Goal: Task Accomplishment & Management: Manage account settings

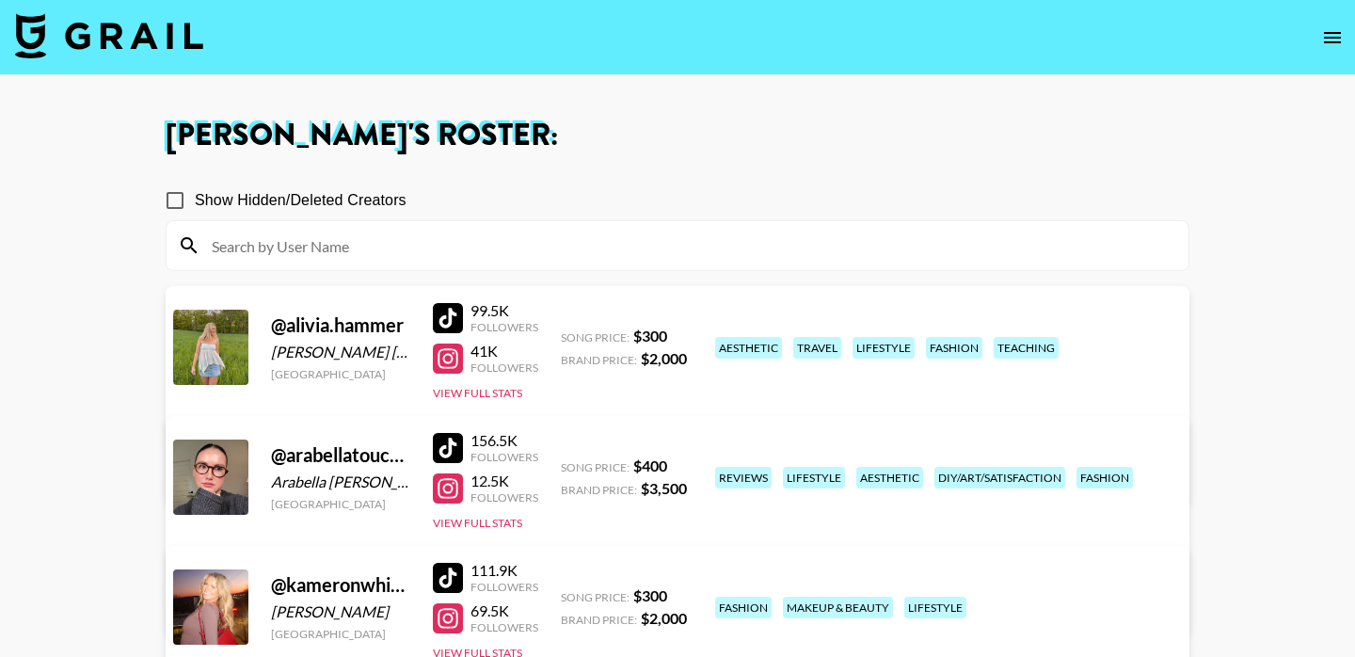
click at [43, 27] on img at bounding box center [109, 35] width 188 height 45
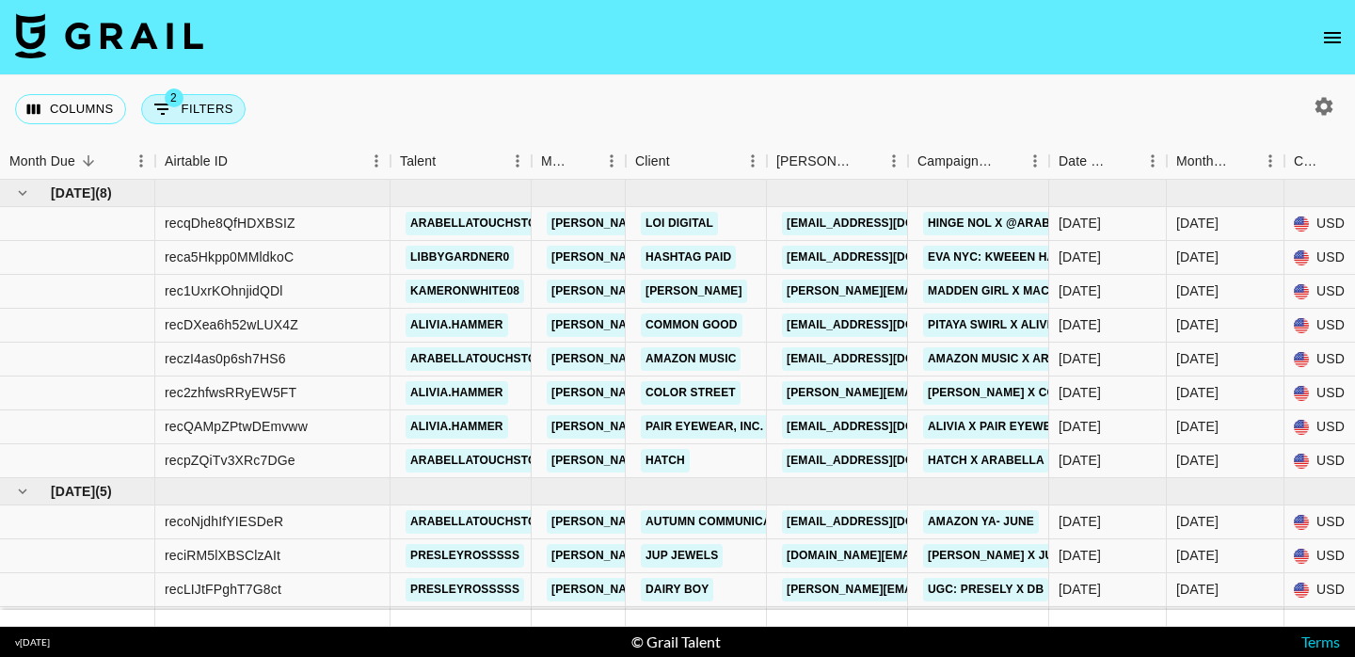
click at [200, 109] on button "2 Filters" at bounding box center [193, 109] width 104 height 30
select select "status"
select select "not"
select select "declined"
select select "status"
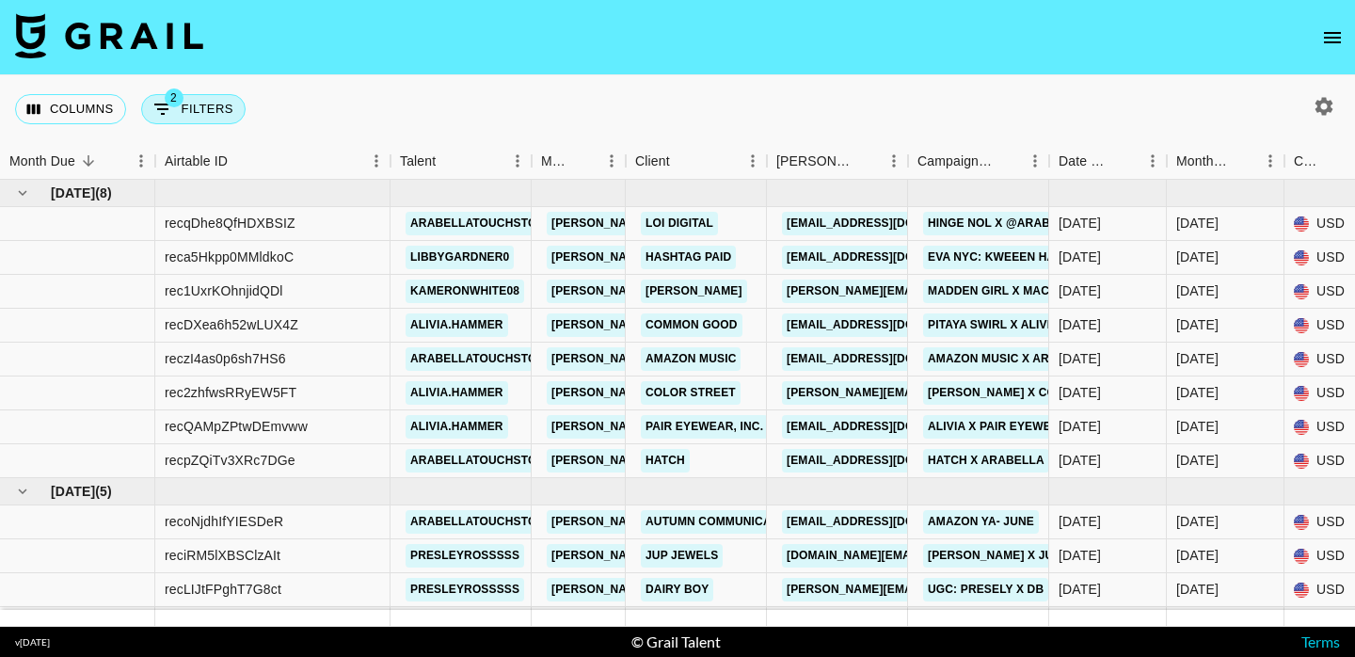
select select "not"
select select "cancelled"
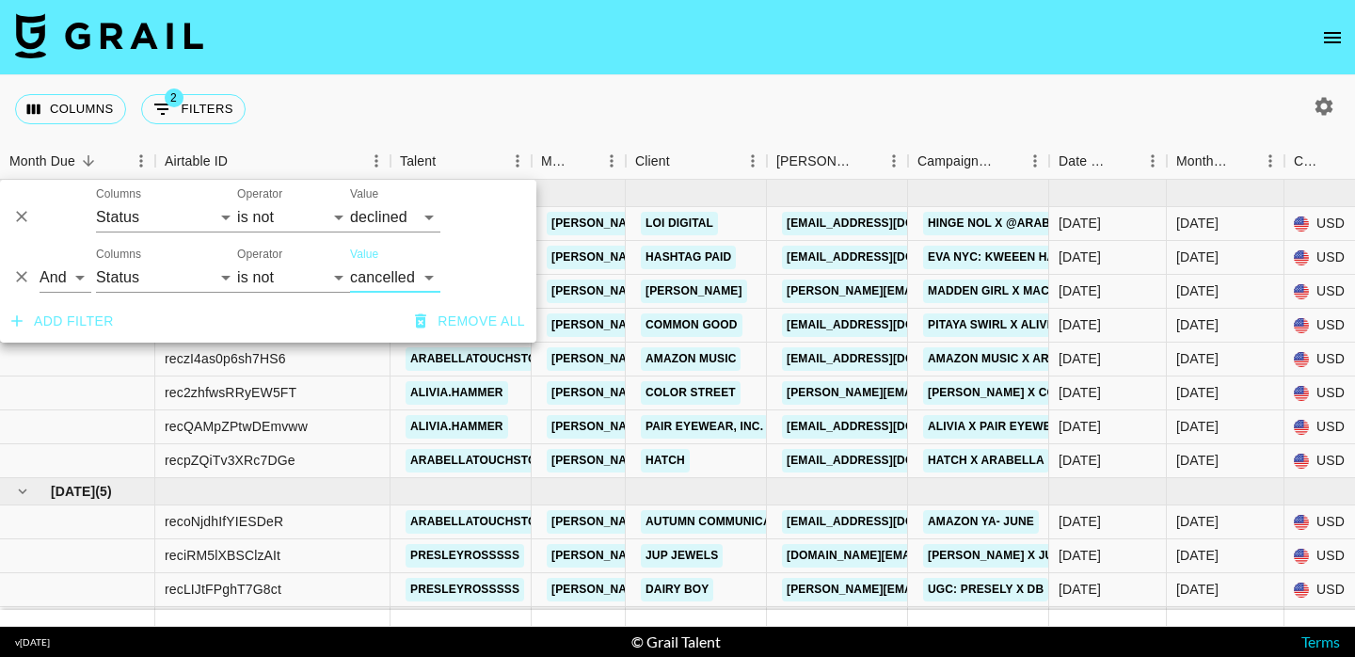
click at [64, 317] on button "Add filter" at bounding box center [63, 321] width 118 height 35
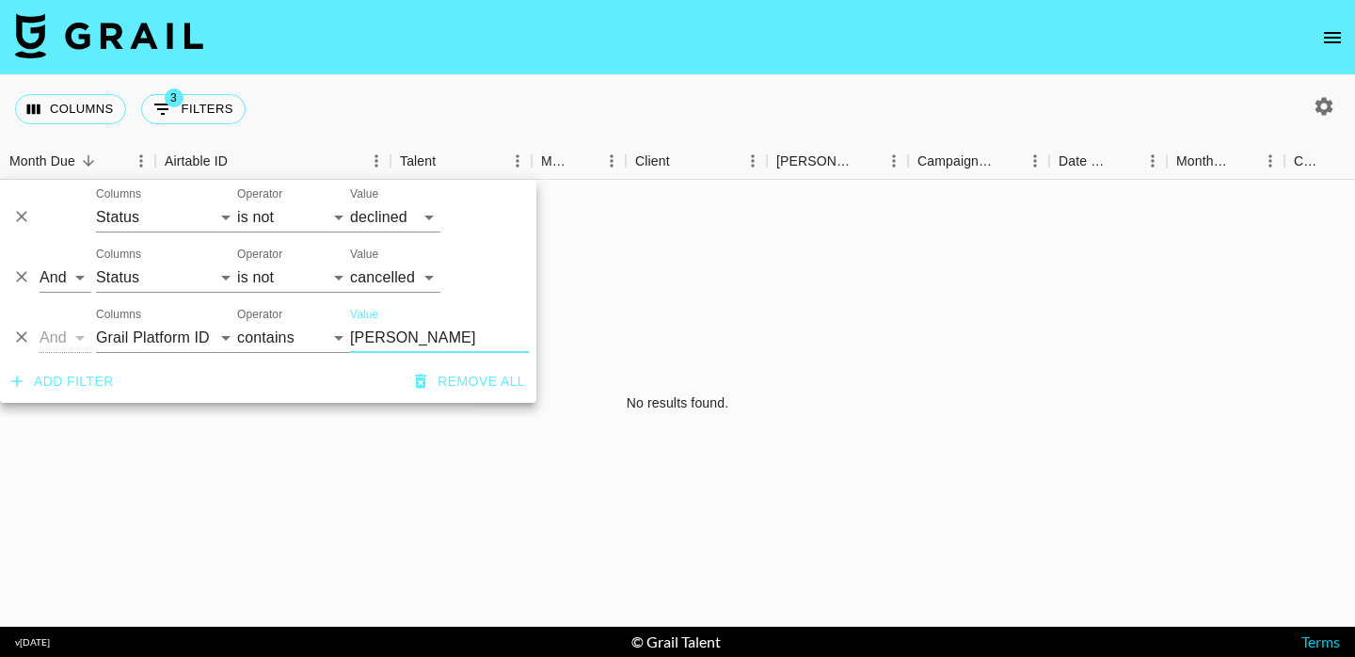
type input "[PERSON_NAME]"
click at [214, 340] on select "Grail Platform ID Airtable ID Talent Manager Client [PERSON_NAME] Campaign (Typ…" at bounding box center [166, 338] width 141 height 30
select select "talentName"
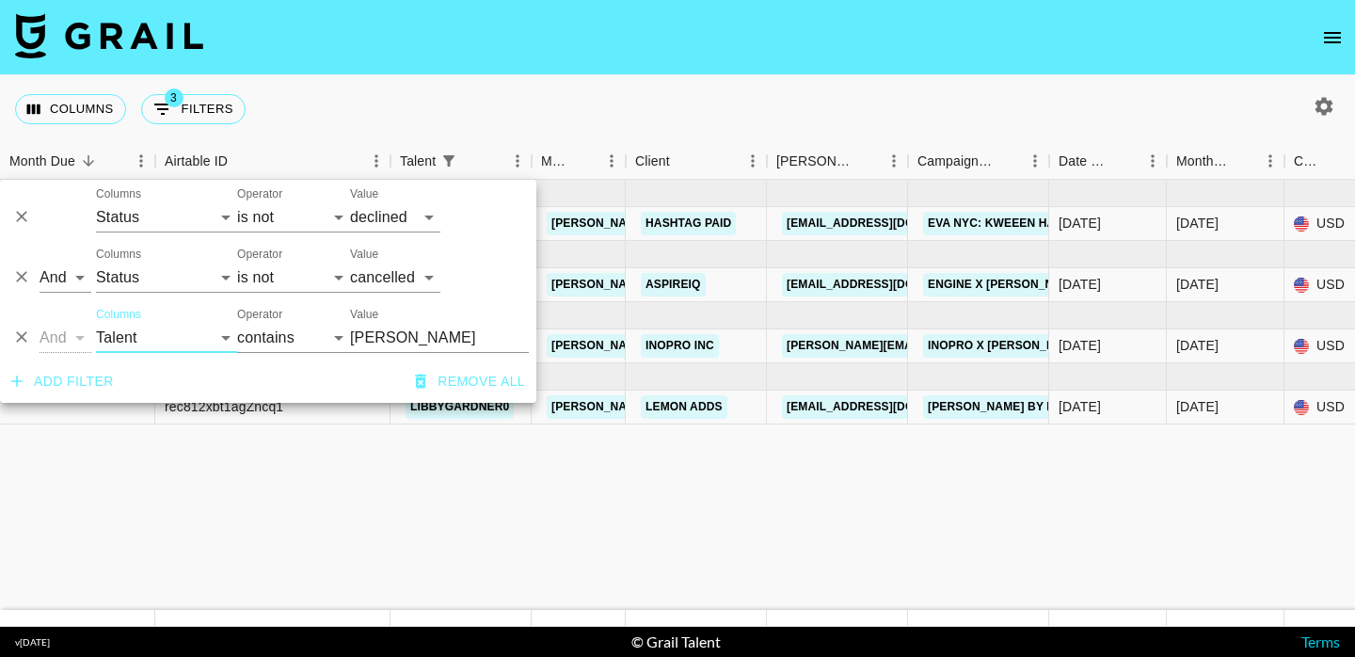
click at [636, 54] on nav at bounding box center [677, 37] width 1355 height 75
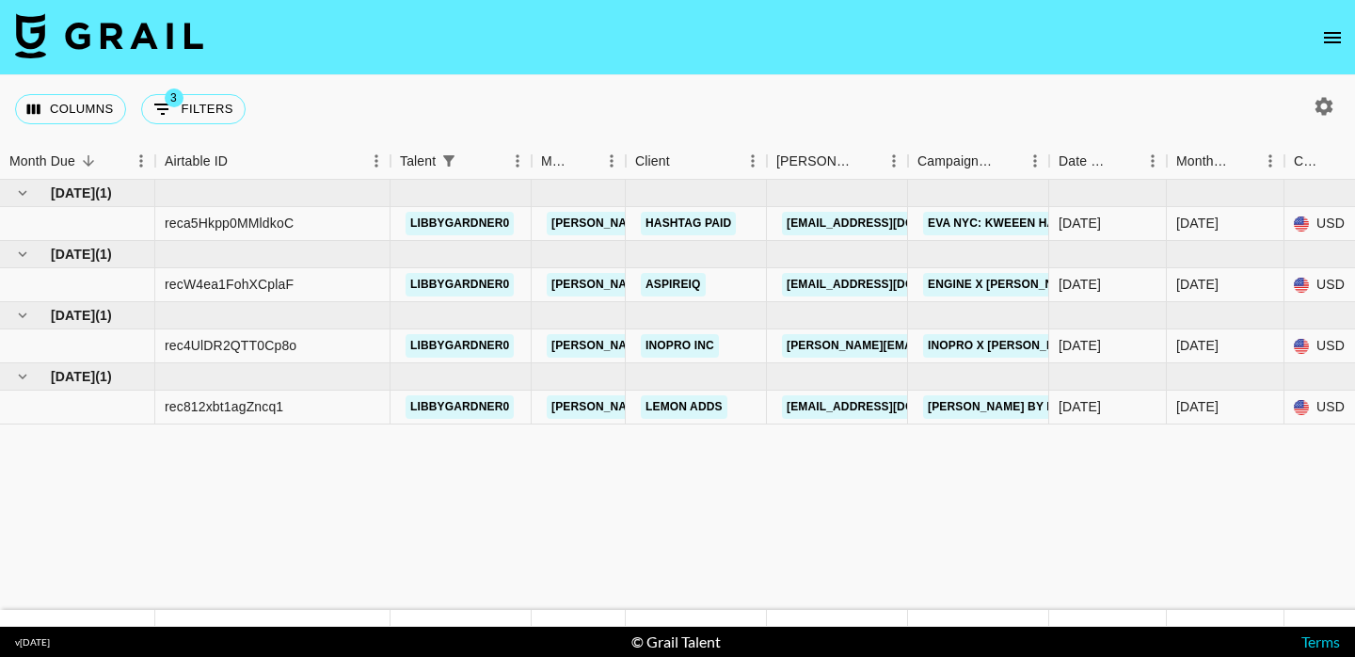
click at [1322, 106] on icon "button" at bounding box center [1324, 106] width 23 height 23
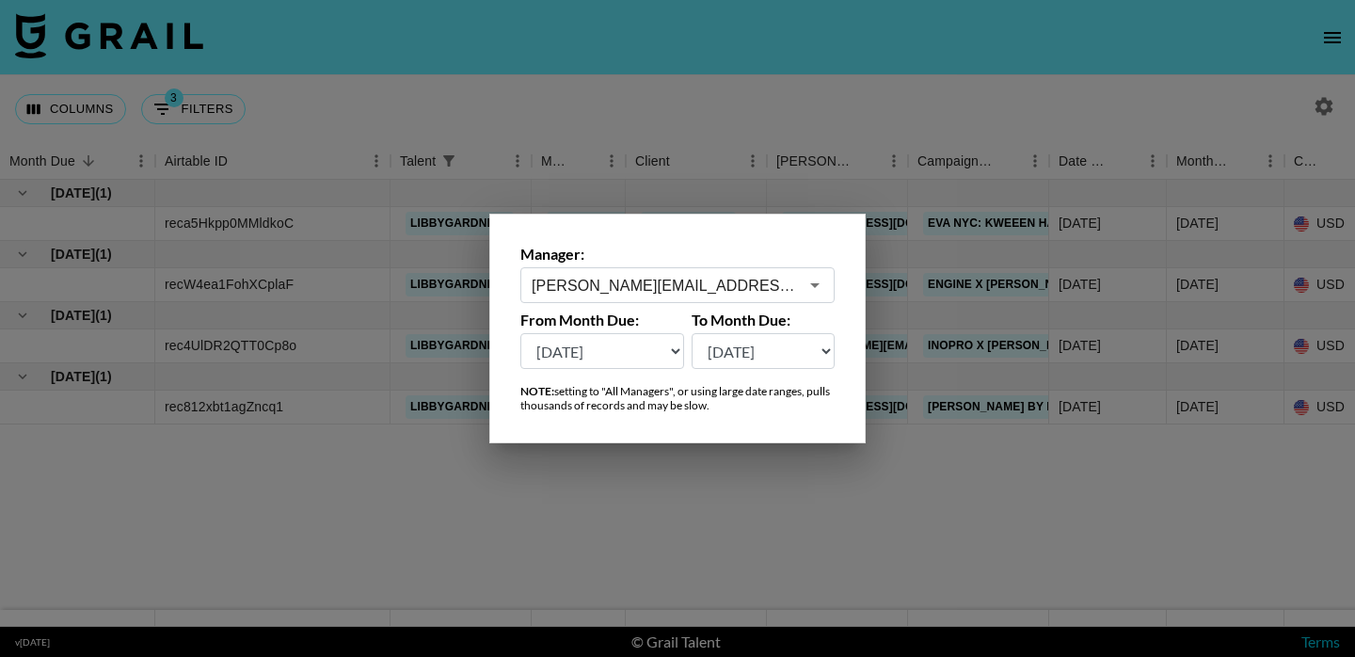
click at [624, 348] on select "[DATE] [DATE] '[DATE] May '[DATE] Mar '[DATE] Jan '[DATE] Nov '[DATE] Sep '[DAT…" at bounding box center [602, 351] width 164 height 36
select select "[DATE]"
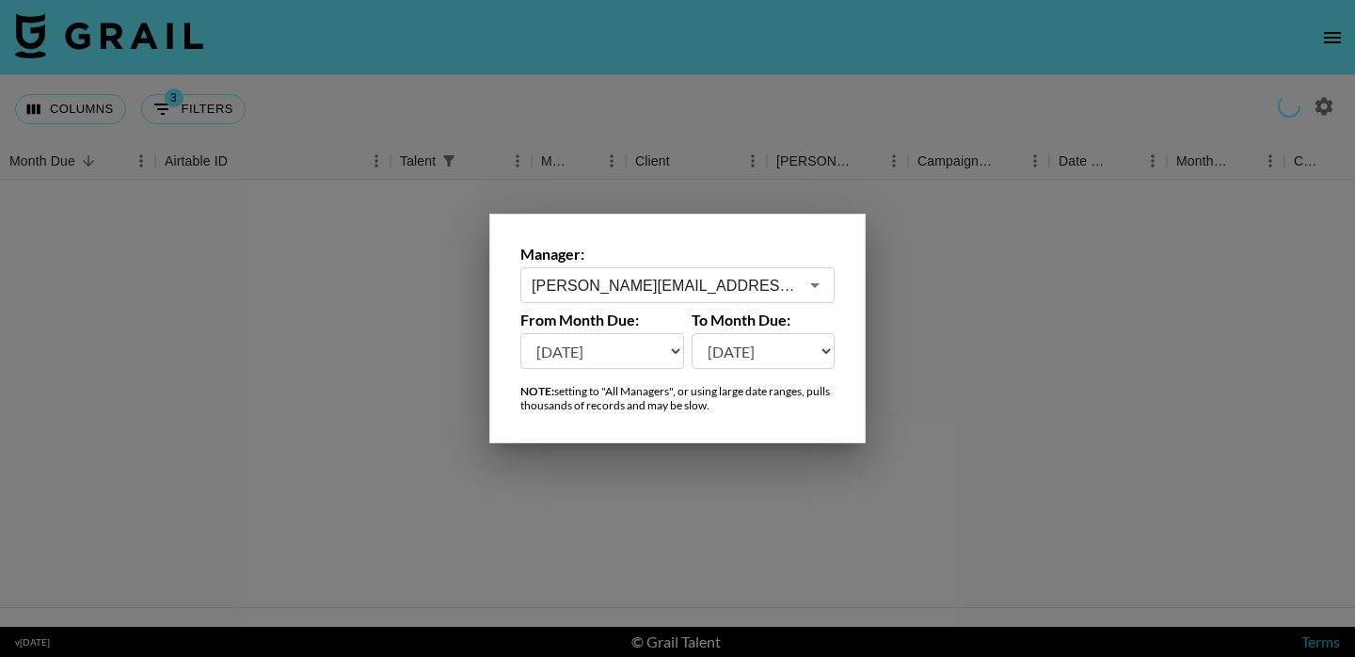
click at [816, 352] on select "[DATE] [DATE] '[DATE] May '[DATE] Mar '[DATE] Jan '[DATE] Nov '[DATE] Sep '[DAT…" at bounding box center [764, 351] width 144 height 36
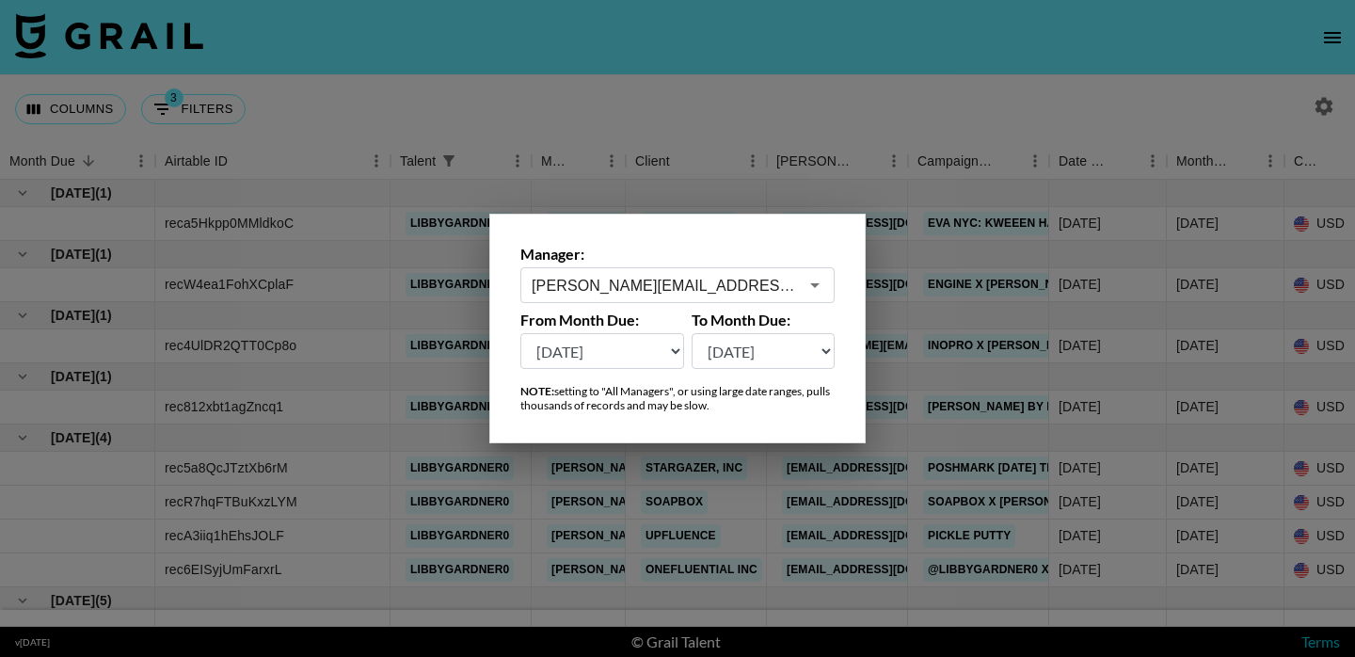
select select "[DATE]"
click at [886, 55] on div at bounding box center [677, 328] width 1355 height 657
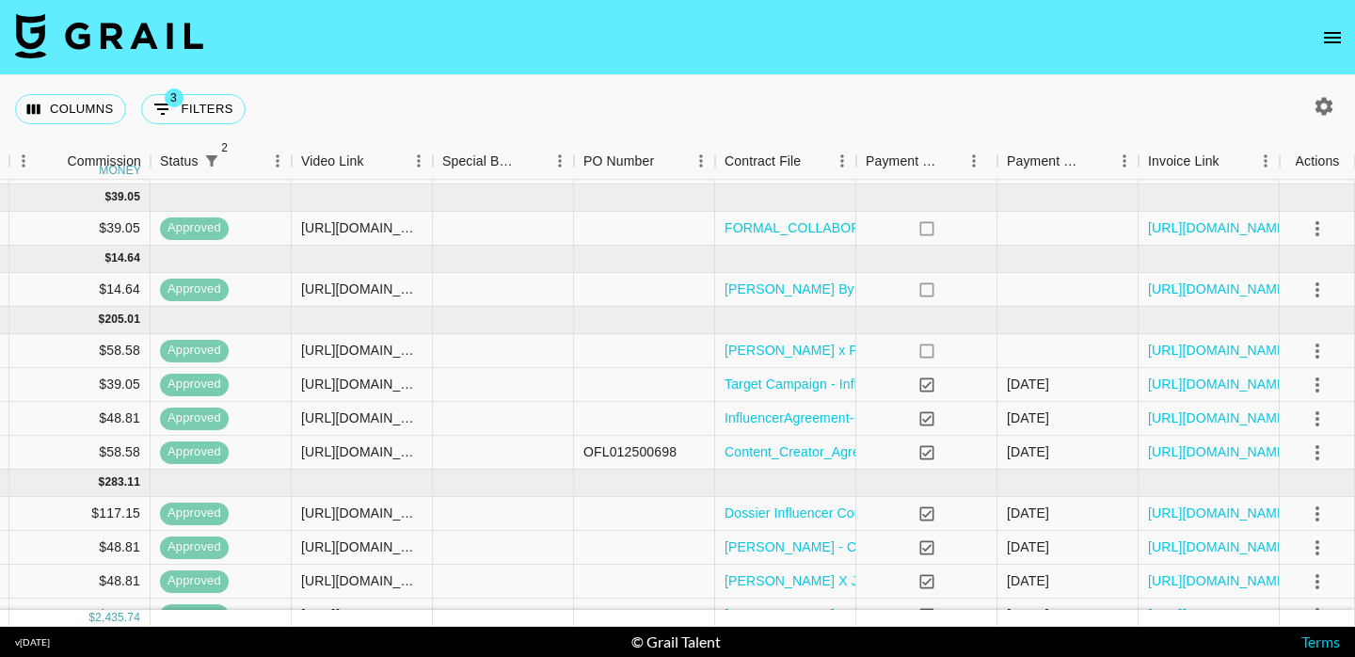
scroll to position [122, 1605]
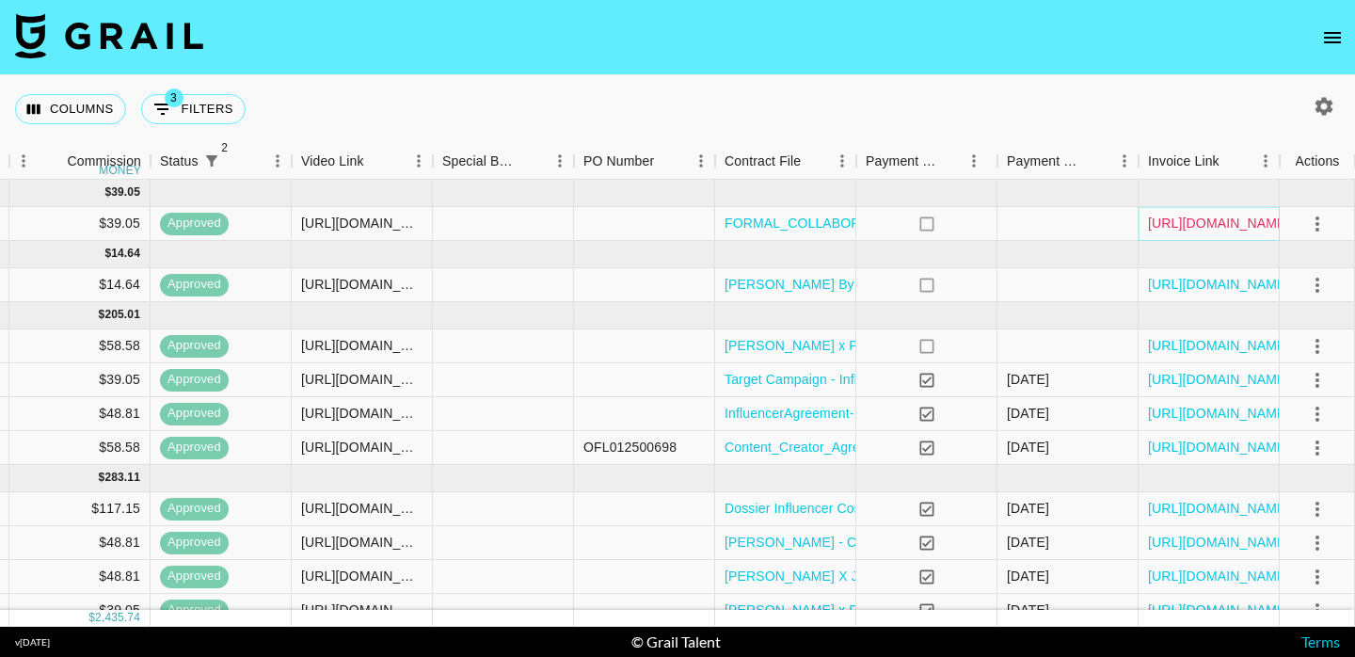
click at [1212, 226] on link "[URL][DOMAIN_NAME]" at bounding box center [1219, 223] width 142 height 19
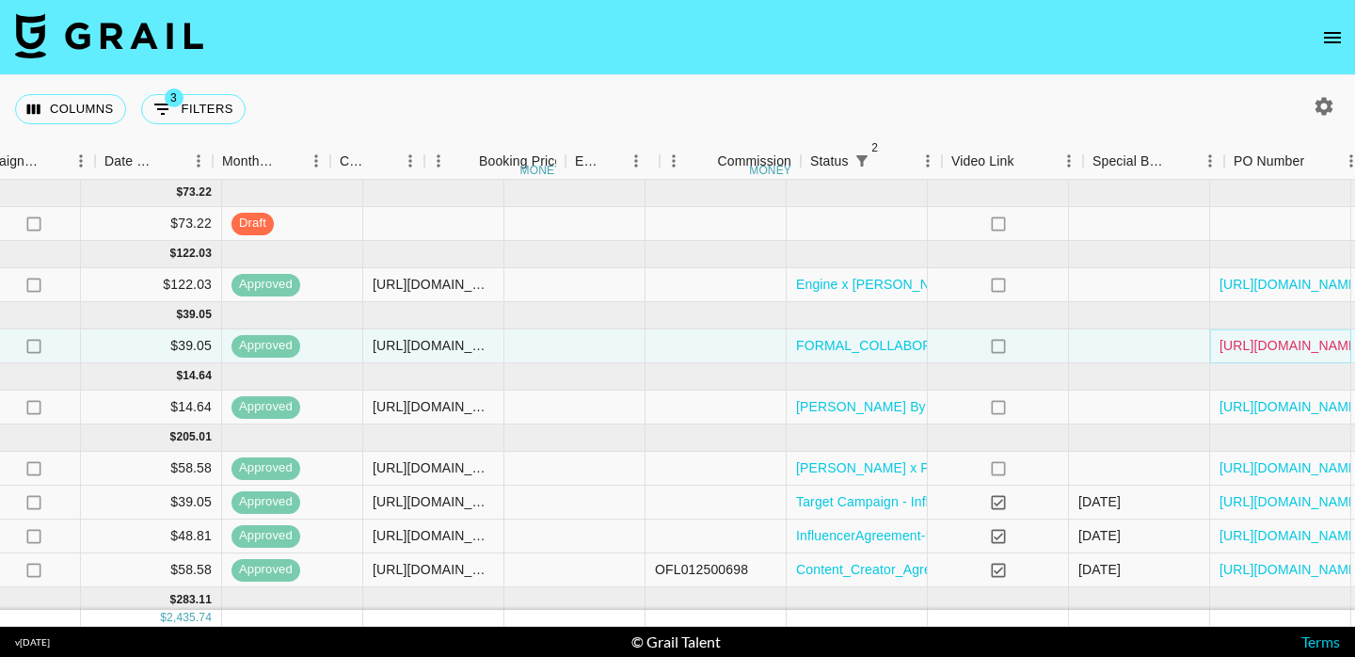
scroll to position [0, 1605]
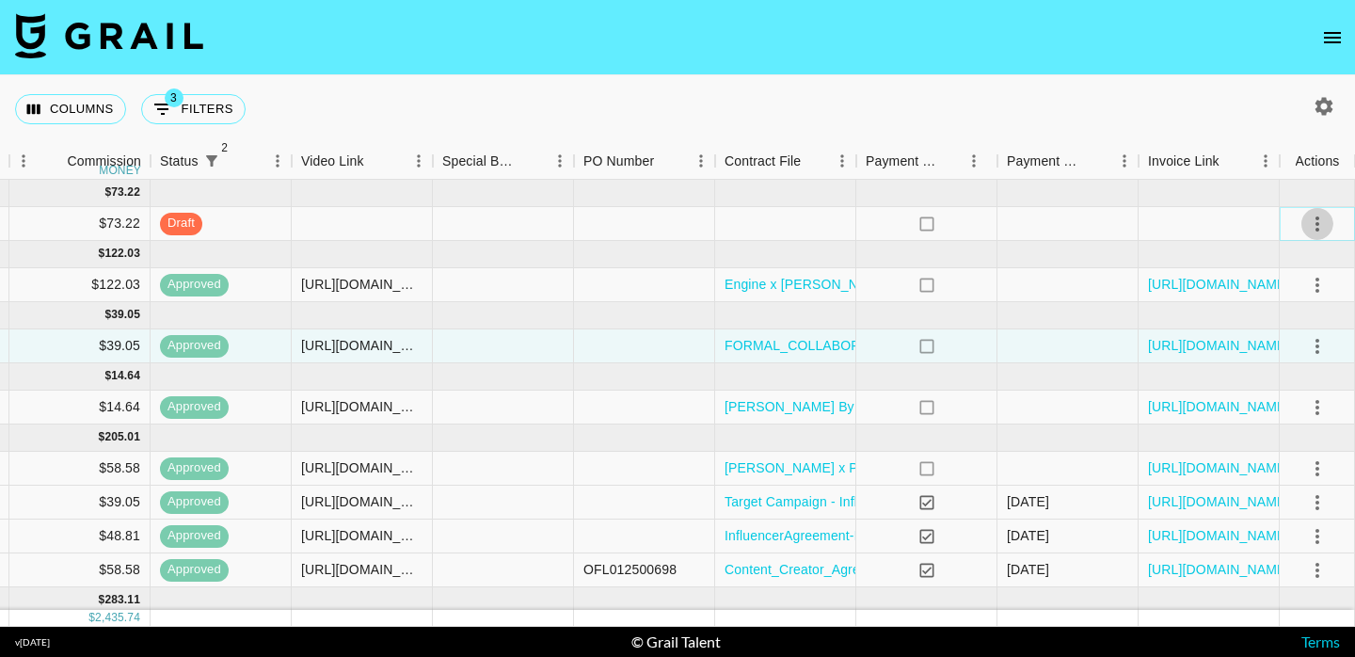
click at [1318, 218] on icon "select merge strategy" at bounding box center [1318, 223] width 4 height 15
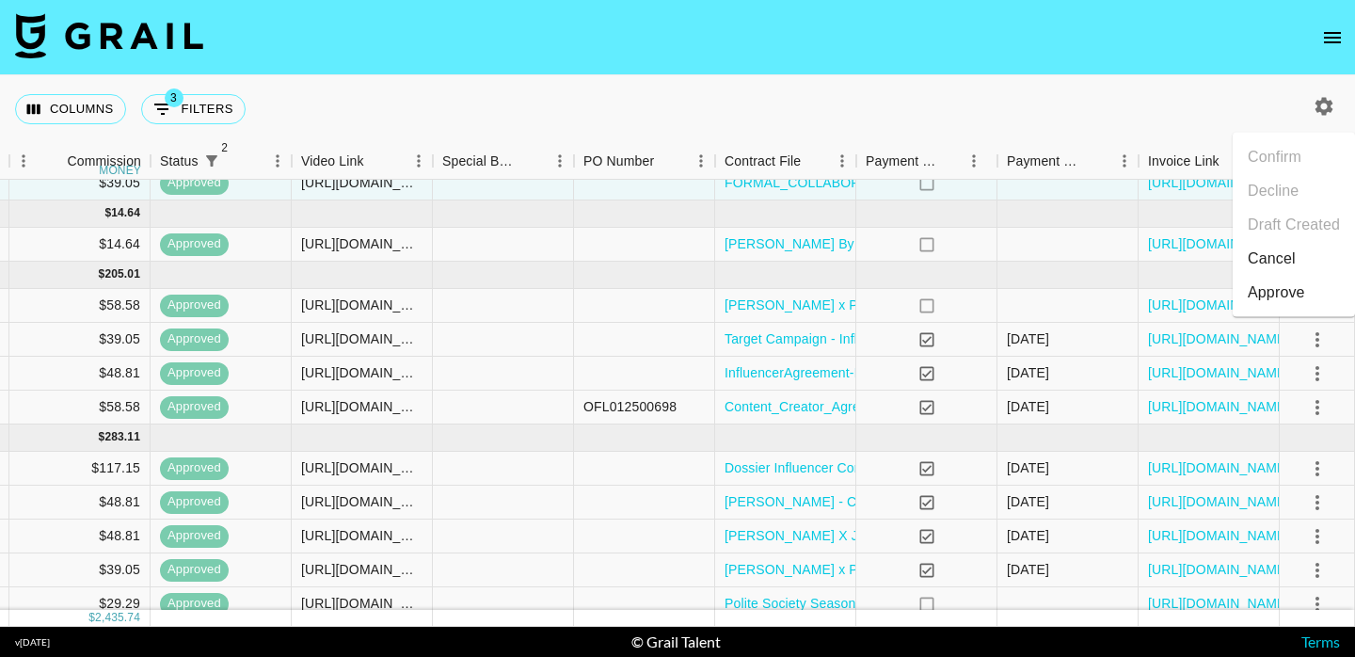
scroll to position [181, 1605]
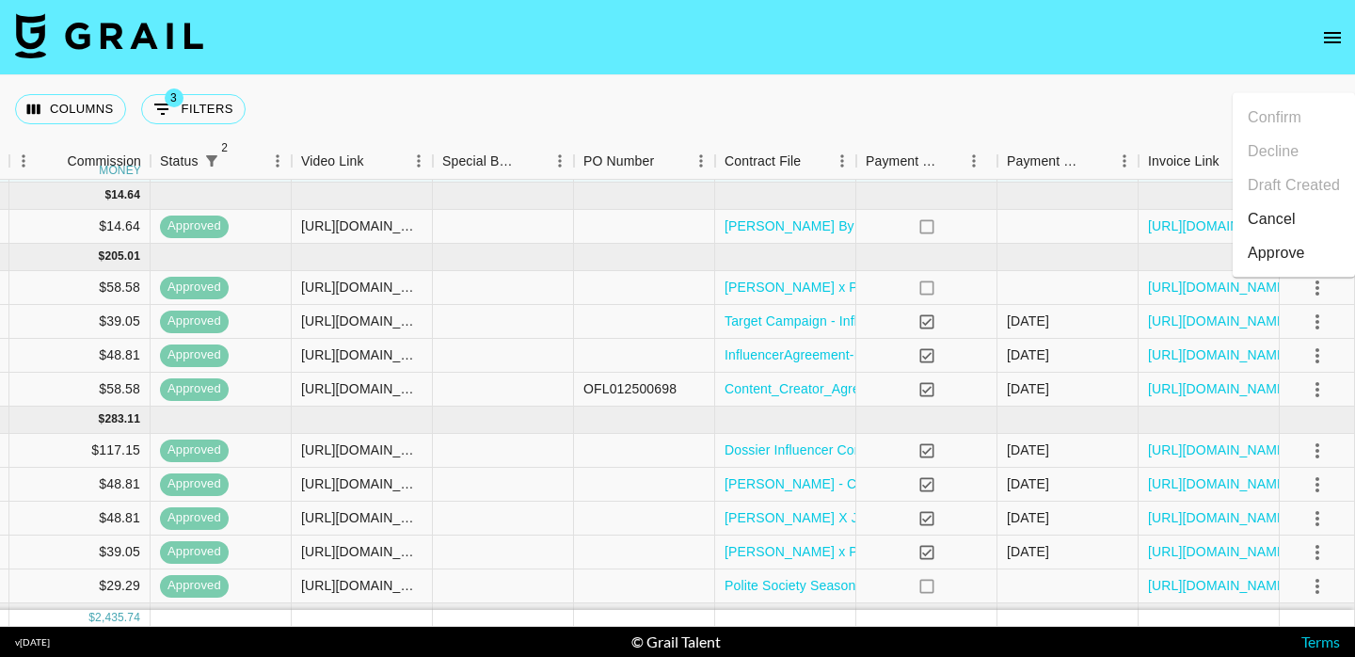
click at [1265, 220] on li "Cancel" at bounding box center [1294, 219] width 122 height 34
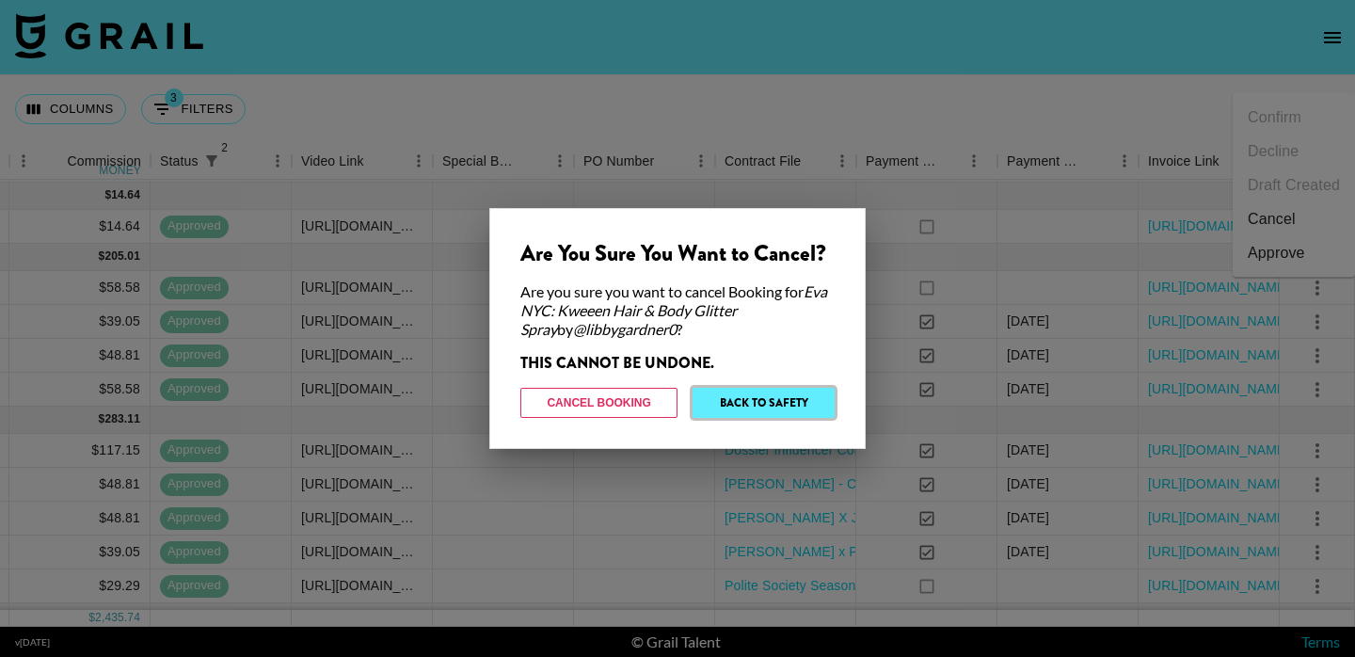
click at [737, 408] on button "Back to Safety" at bounding box center [764, 403] width 142 height 30
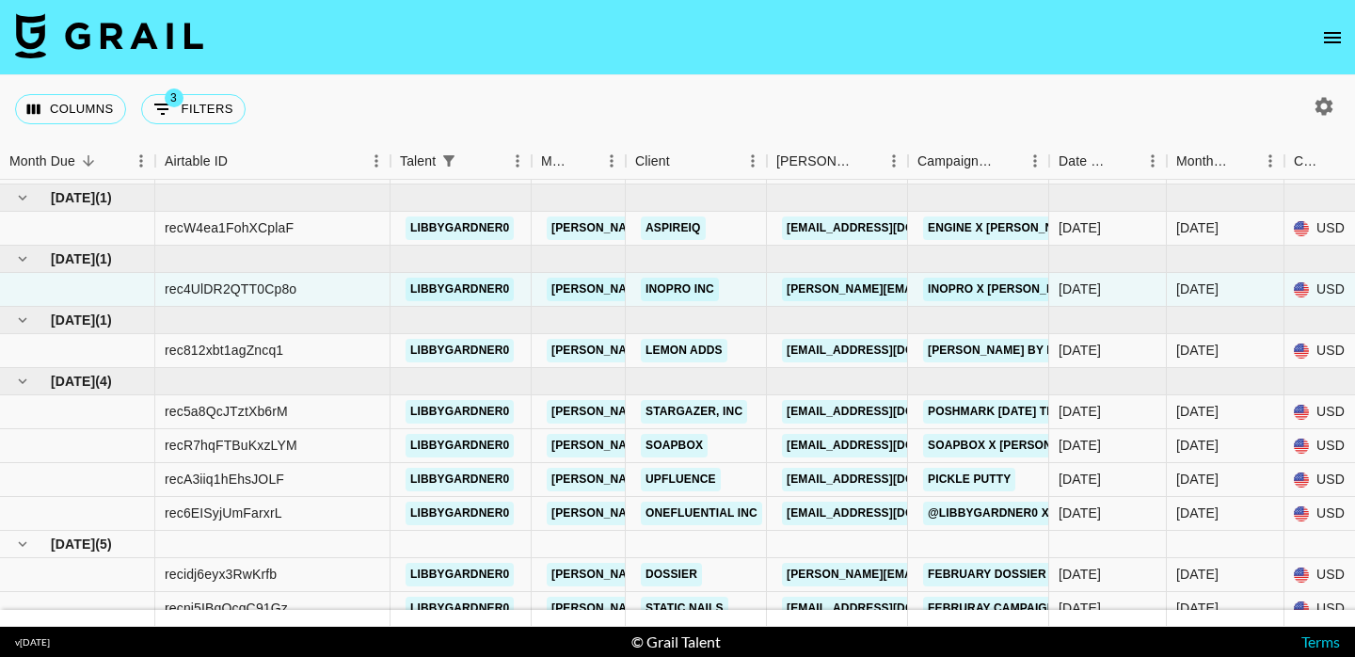
scroll to position [0, 0]
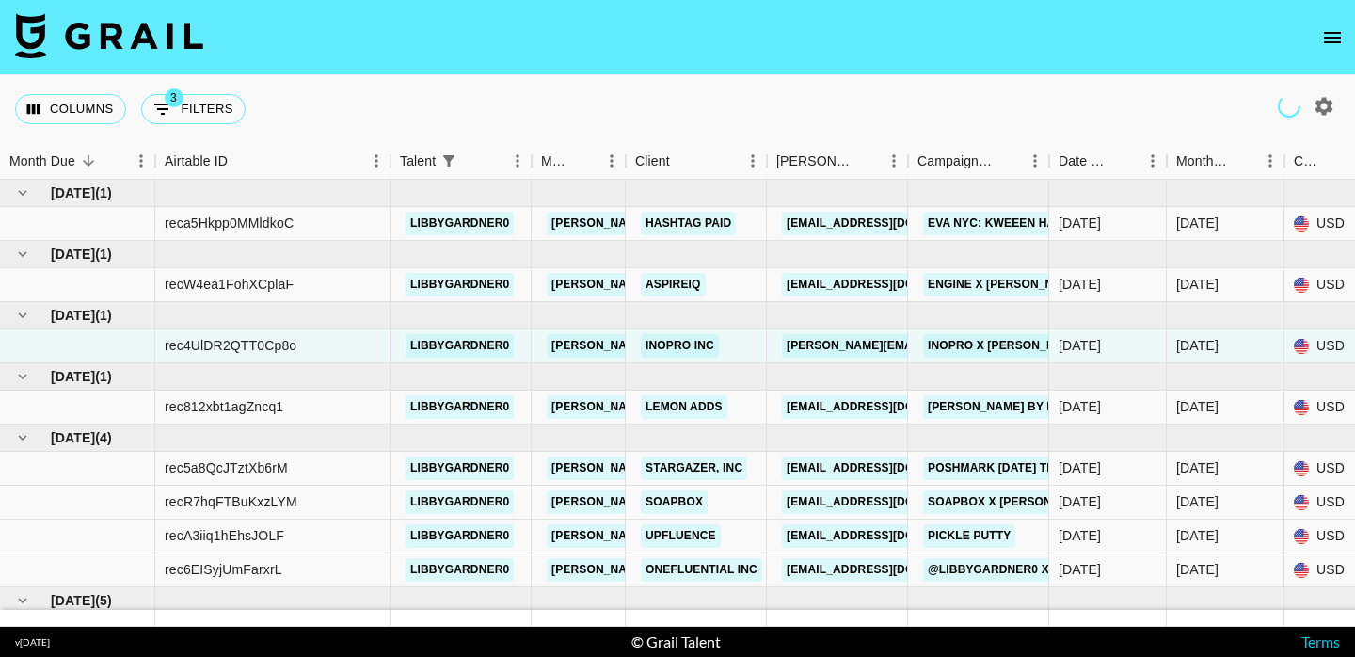
click at [831, 135] on div "Columns 3 Filters + Booking" at bounding box center [677, 109] width 1355 height 68
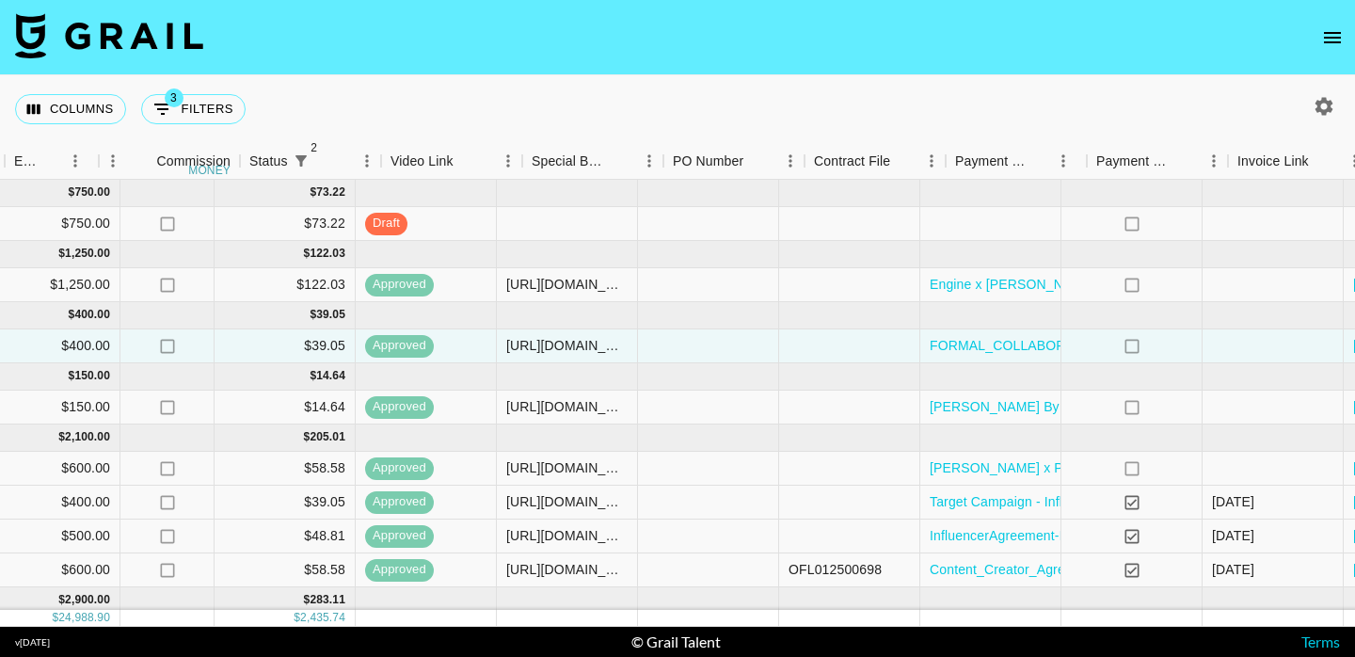
scroll to position [0, 1605]
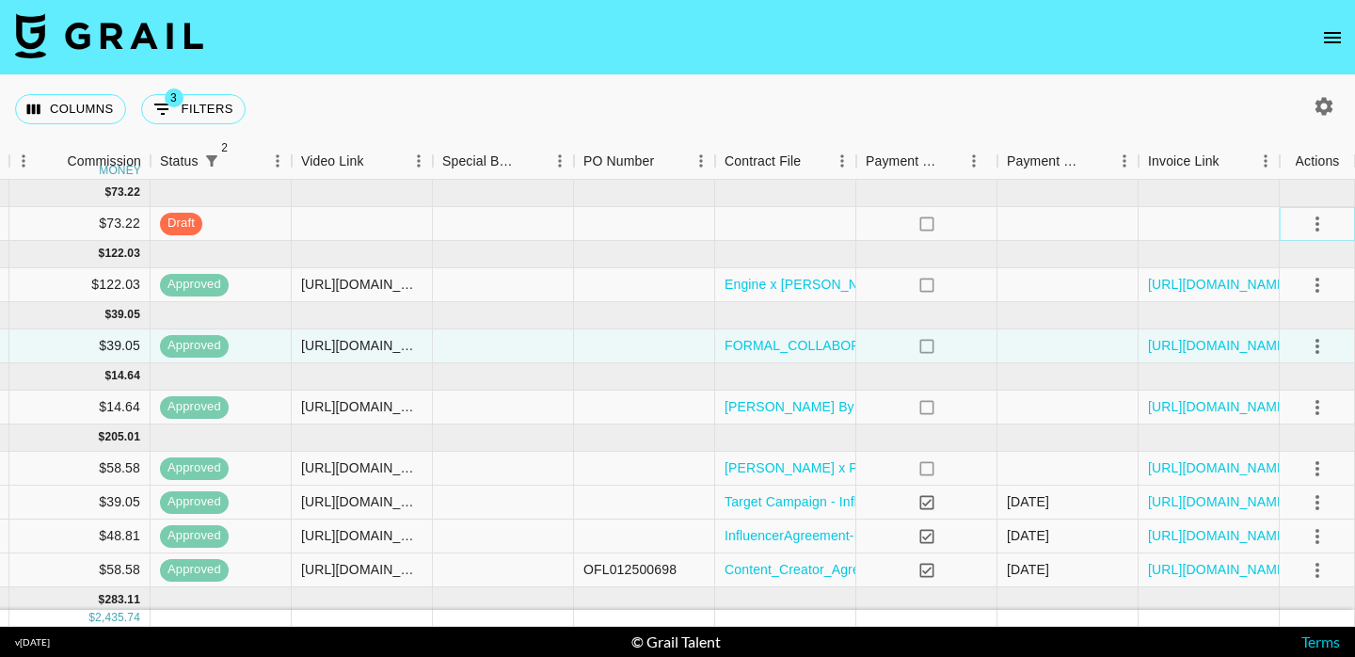
click at [1322, 221] on icon "select merge strategy" at bounding box center [1317, 224] width 23 height 23
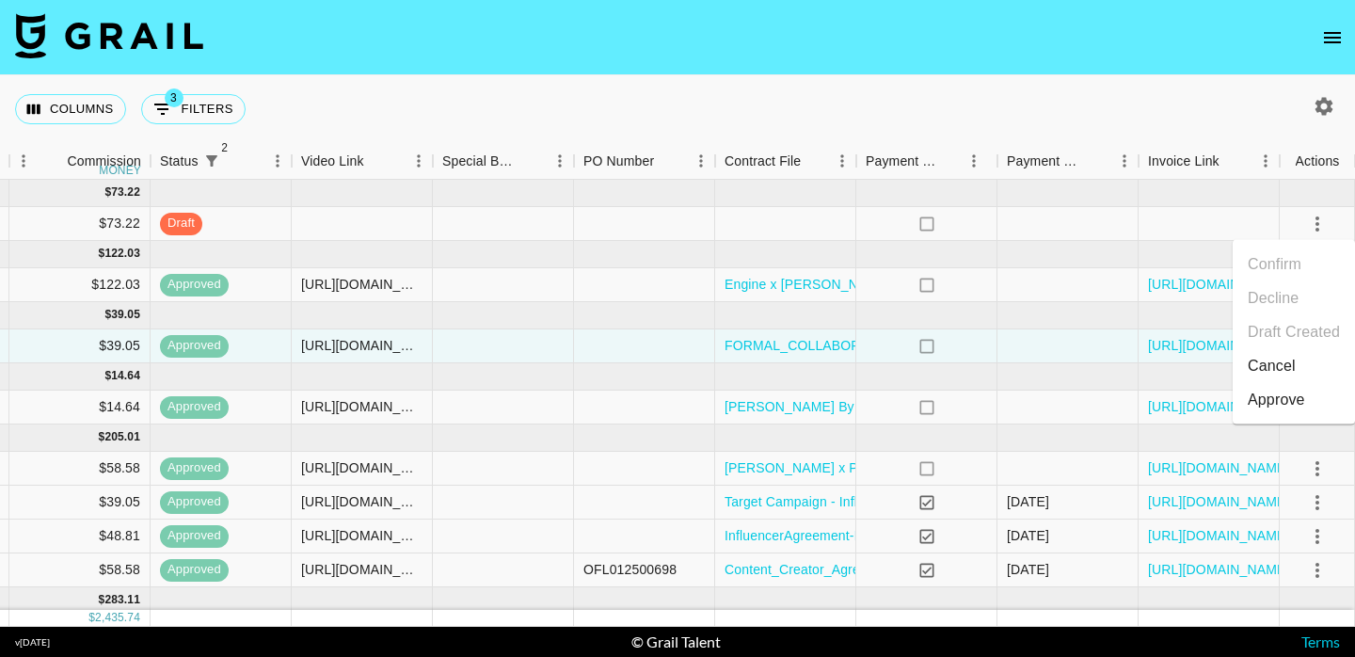
click at [1279, 366] on li "Cancel" at bounding box center [1294, 366] width 122 height 34
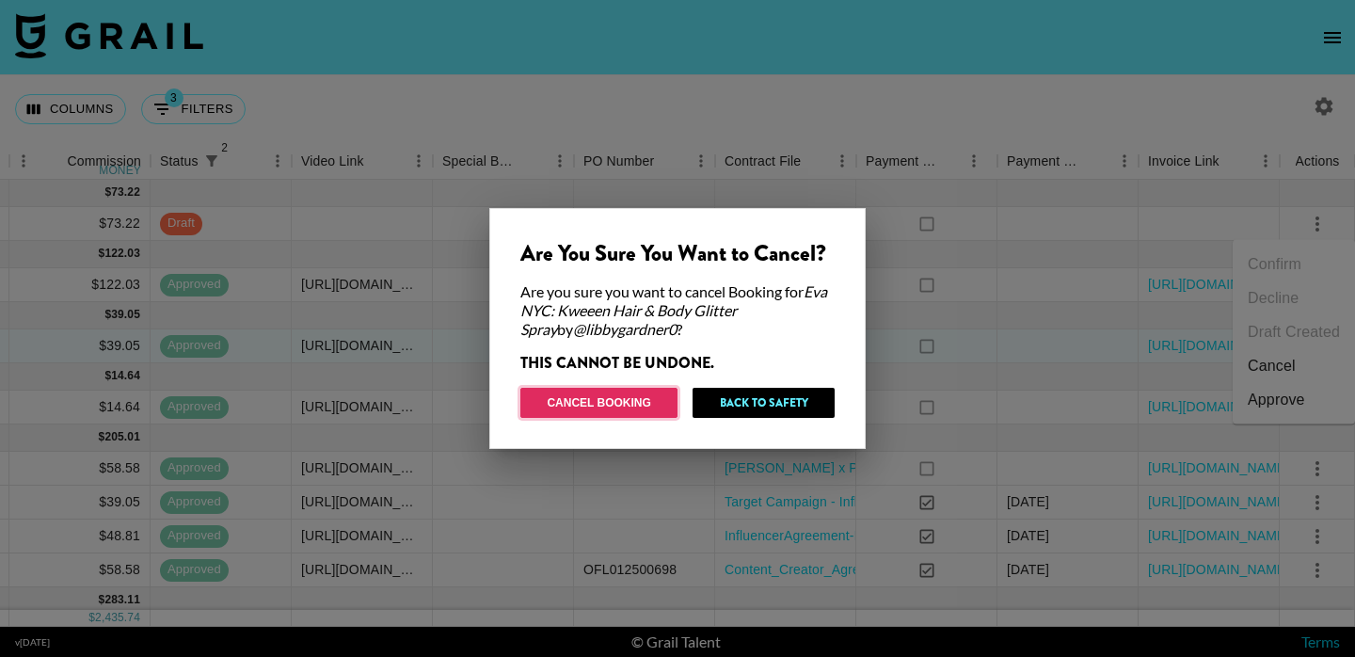
click at [619, 394] on button "Cancel Booking" at bounding box center [598, 403] width 157 height 30
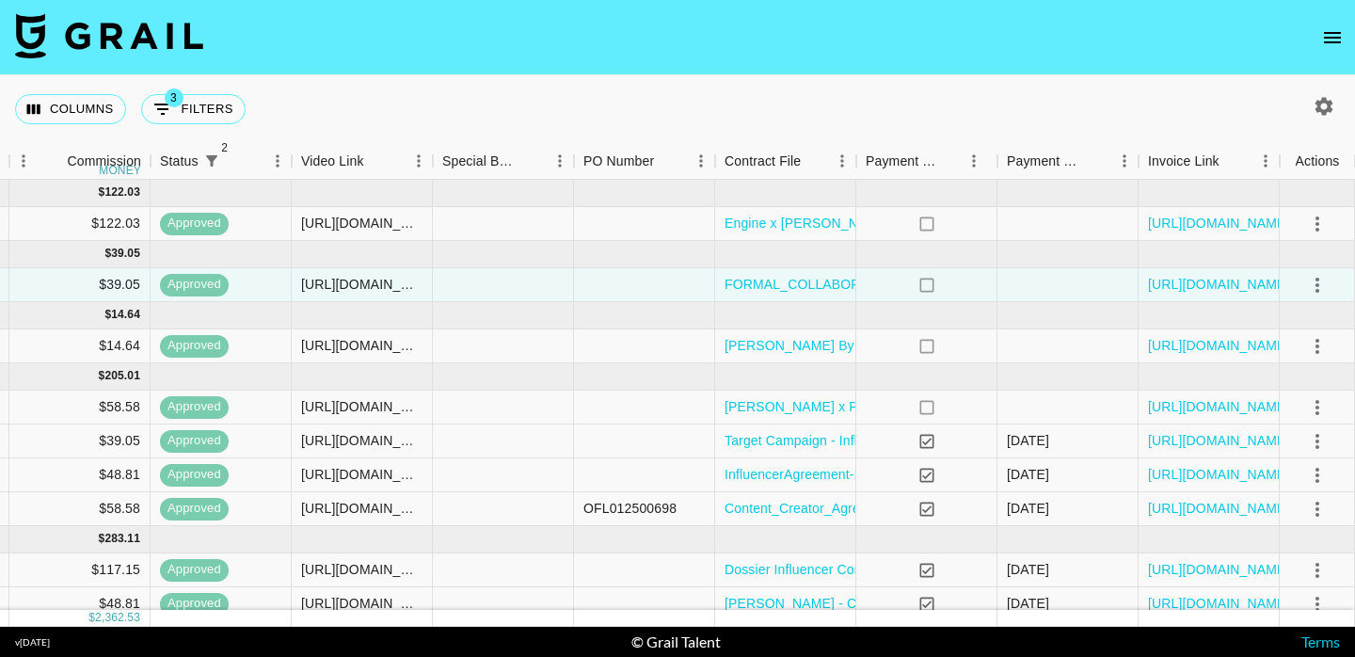
click at [524, 61] on nav at bounding box center [677, 37] width 1355 height 75
